Goal: Find specific page/section: Find specific page/section

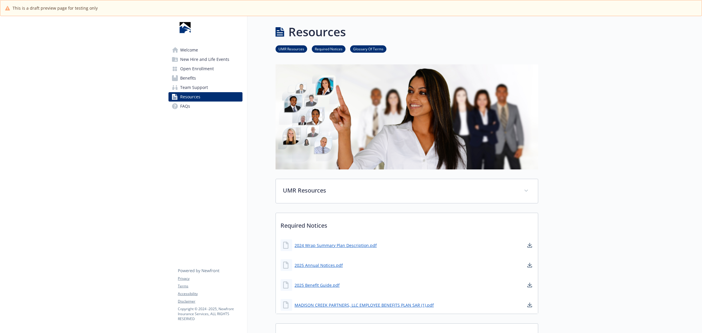
scroll to position [73, 0]
